Goal: Obtain resource: Obtain resource

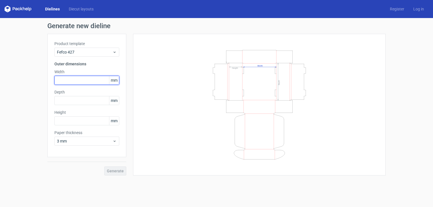
click at [86, 80] on input "text" at bounding box center [86, 80] width 65 height 9
type input "220"
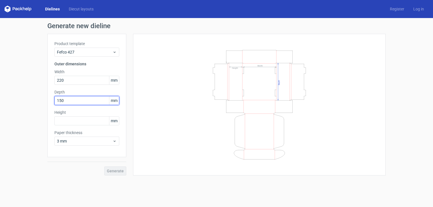
type input "150"
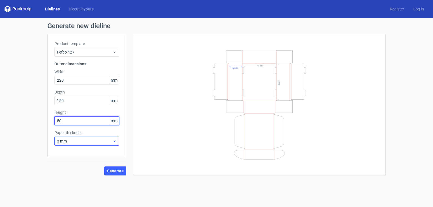
type input "50"
click at [117, 142] on div "3 mm" at bounding box center [86, 141] width 65 height 9
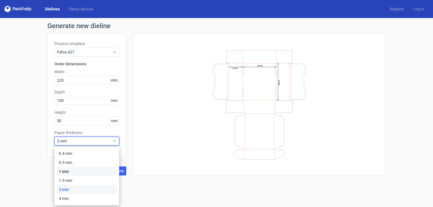
click at [76, 171] on div "1 mm" at bounding box center [87, 171] width 60 height 9
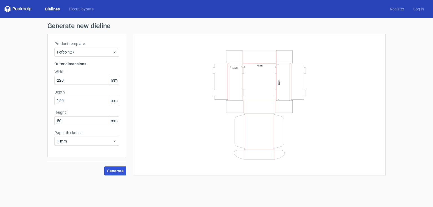
click at [119, 171] on span "Generate" at bounding box center [115, 171] width 17 height 4
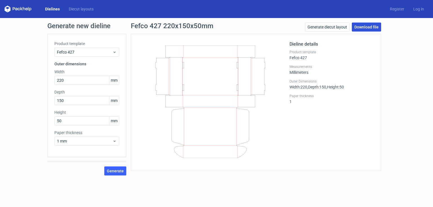
click at [365, 26] on link "Download file" at bounding box center [366, 27] width 29 height 9
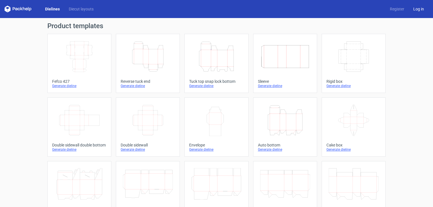
click at [417, 10] on link "Log in" at bounding box center [418, 9] width 20 height 6
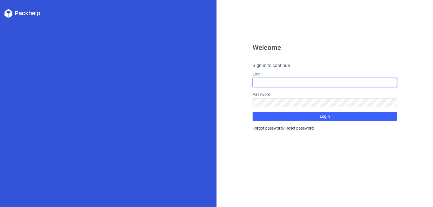
click at [282, 82] on input "text" at bounding box center [324, 82] width 144 height 9
type input "dragan.simonovic@gmail.com"
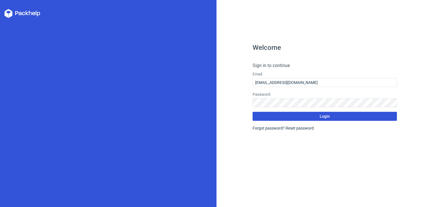
click at [324, 115] on span "Login" at bounding box center [324, 116] width 10 height 4
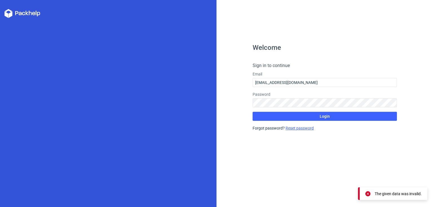
click at [293, 129] on link "Reset password" at bounding box center [299, 128] width 28 height 5
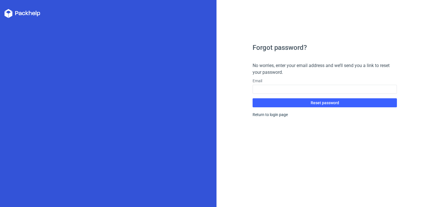
click at [362, 121] on div "Forgot password? No worries, enter your email address and we’ll send you a link…" at bounding box center [324, 125] width 144 height 163
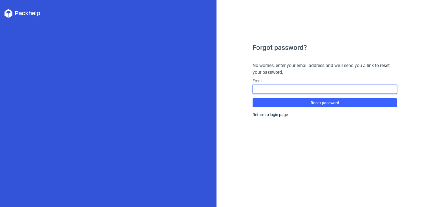
click at [295, 87] on input "text" at bounding box center [324, 89] width 144 height 9
type input "dragan.simonovic@gmail.com"
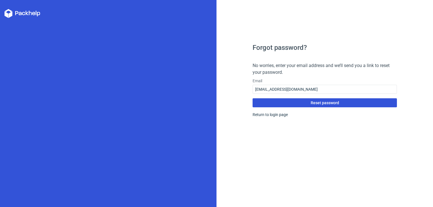
click at [326, 103] on span "Reset password" at bounding box center [324, 103] width 28 height 4
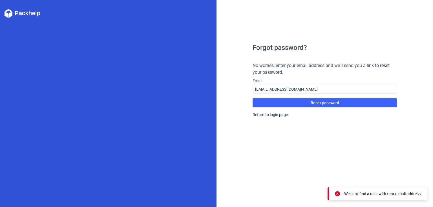
click at [397, 194] on div "We can't find a user with that e-mail address." at bounding box center [382, 194] width 77 height 6
click at [263, 114] on link "Return to login page" at bounding box center [269, 114] width 35 height 5
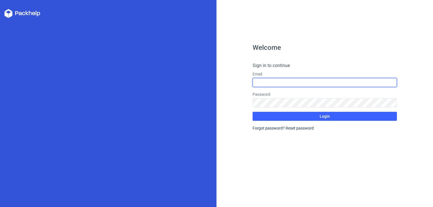
click at [271, 81] on input "text" at bounding box center [324, 82] width 144 height 9
type input "dragan.simonovic@gmail.com"
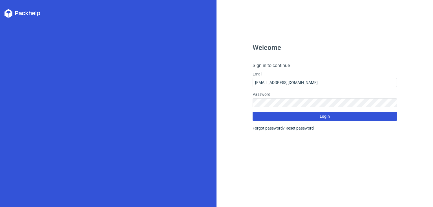
click at [310, 117] on button "Login" at bounding box center [324, 116] width 144 height 9
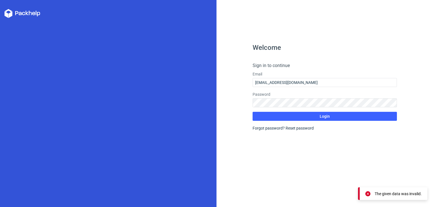
click at [28, 13] on icon at bounding box center [23, 13] width 36 height 9
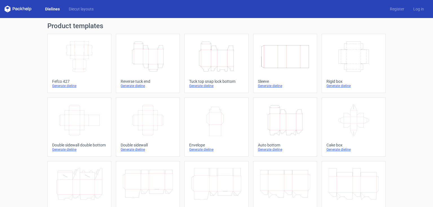
click at [24, 10] on icon at bounding box center [18, 9] width 27 height 7
click at [393, 10] on link "Register" at bounding box center [396, 9] width 23 height 6
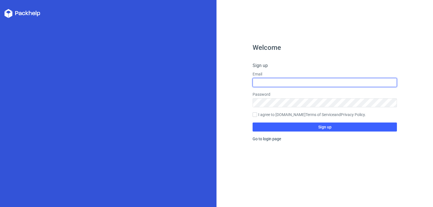
click at [301, 81] on input "text" at bounding box center [324, 82] width 144 height 9
type input "dragan.simonovic@gmail.com"
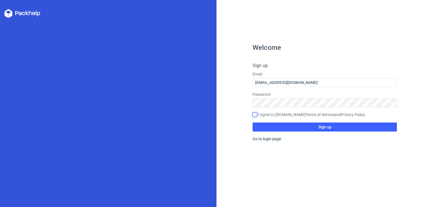
click at [255, 113] on input "I agree to Packhelp.com Terms of Service and Privacy Policy ." at bounding box center [254, 114] width 5 height 5
checkbox input "true"
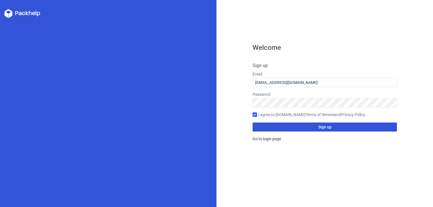
click at [323, 126] on span "Sign up" at bounding box center [324, 127] width 13 height 4
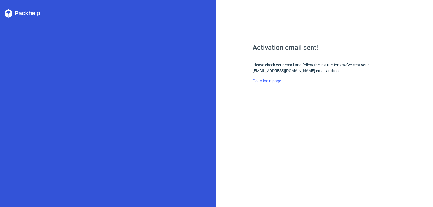
click at [269, 80] on link "Go to login page" at bounding box center [266, 81] width 28 height 5
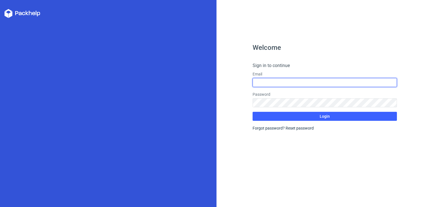
click at [287, 82] on input "text" at bounding box center [324, 82] width 144 height 9
type input "dragan.simonovic@gmail.com"
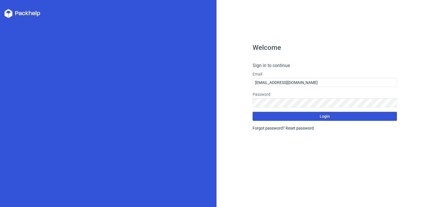
click at [344, 114] on button "Login" at bounding box center [324, 116] width 144 height 9
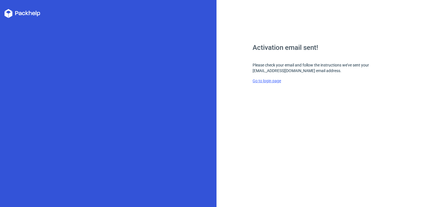
click at [271, 82] on link "Go to login page" at bounding box center [266, 81] width 28 height 5
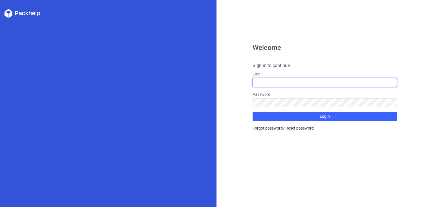
click at [268, 82] on input "text" at bounding box center [324, 82] width 144 height 9
type input "dragan.simonovic@gmail.com"
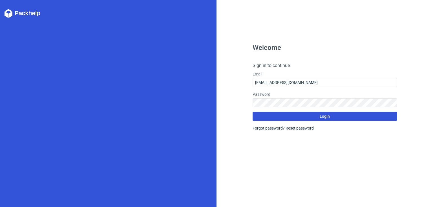
click at [323, 114] on span "Login" at bounding box center [324, 116] width 10 height 4
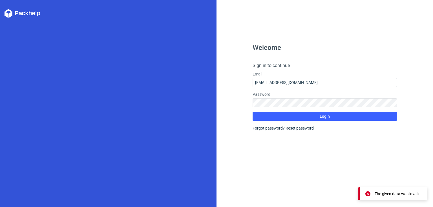
click at [391, 192] on div "The given data was invalid." at bounding box center [397, 194] width 47 height 6
click at [392, 196] on div "The given data was invalid." at bounding box center [397, 194] width 47 height 6
click at [321, 68] on h4 "Sign in to continue" at bounding box center [324, 65] width 144 height 7
click at [30, 12] on icon at bounding box center [30, 13] width 3 height 5
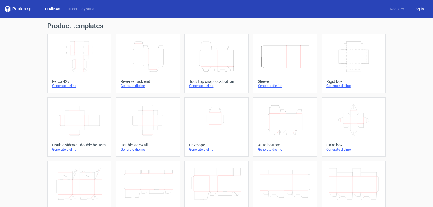
click at [415, 10] on link "Log in" at bounding box center [418, 9] width 20 height 6
click at [392, 9] on link "Register" at bounding box center [396, 9] width 23 height 6
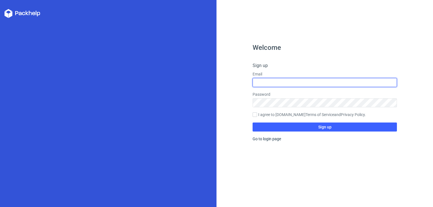
click at [295, 83] on input "text" at bounding box center [324, 82] width 144 height 9
type input "dragan.simonovic@gmail.com"
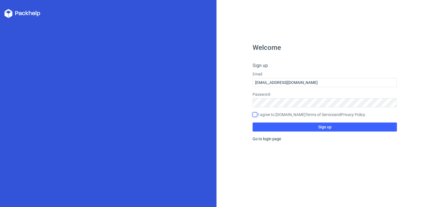
click at [253, 114] on input "I agree to Packhelp.com Terms of Service and Privacy Policy ." at bounding box center [254, 114] width 5 height 5
checkbox input "true"
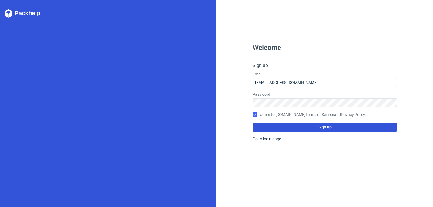
click at [329, 128] on span "Sign up" at bounding box center [324, 127] width 13 height 4
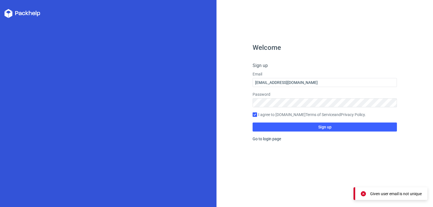
click at [380, 195] on div "Given user email is not unique" at bounding box center [396, 194] width 52 height 6
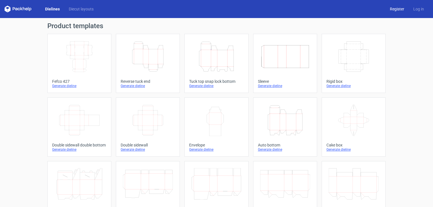
click at [392, 9] on link "Register" at bounding box center [396, 9] width 23 height 6
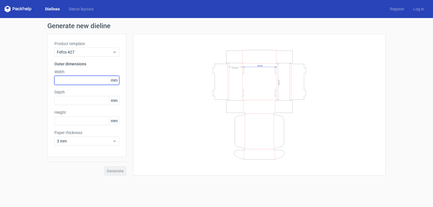
click at [91, 81] on input "text" at bounding box center [86, 80] width 65 height 9
type input "220"
type input "150"
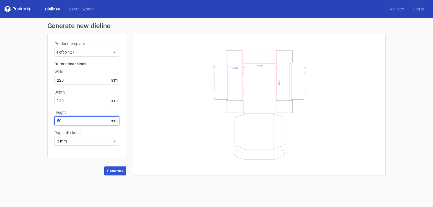
type input "50"
click at [120, 172] on span "Generate" at bounding box center [115, 171] width 17 height 4
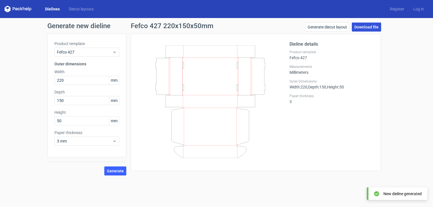
click at [364, 27] on link "Download file" at bounding box center [366, 27] width 29 height 9
